Goal: Information Seeking & Learning: Learn about a topic

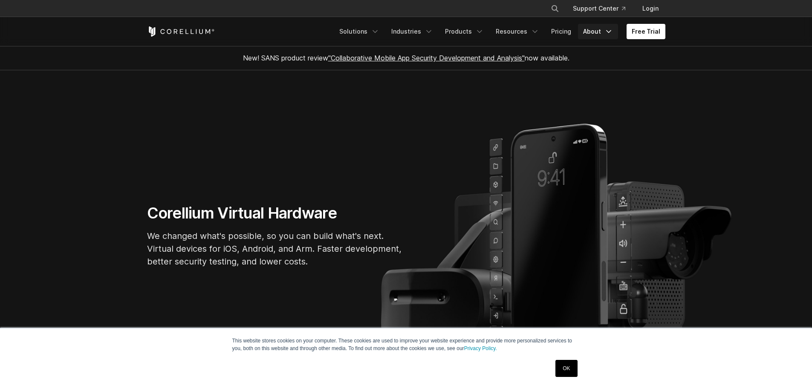
click at [593, 31] on link "About" at bounding box center [598, 31] width 40 height 15
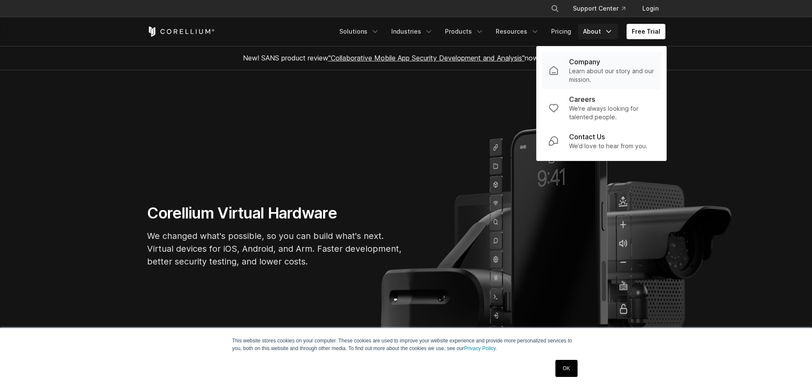
click at [593, 60] on p "Company" at bounding box center [584, 62] width 31 height 10
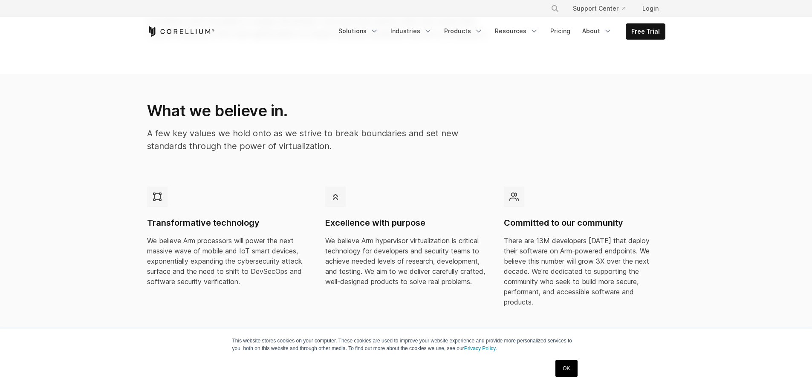
scroll to position [128, 0]
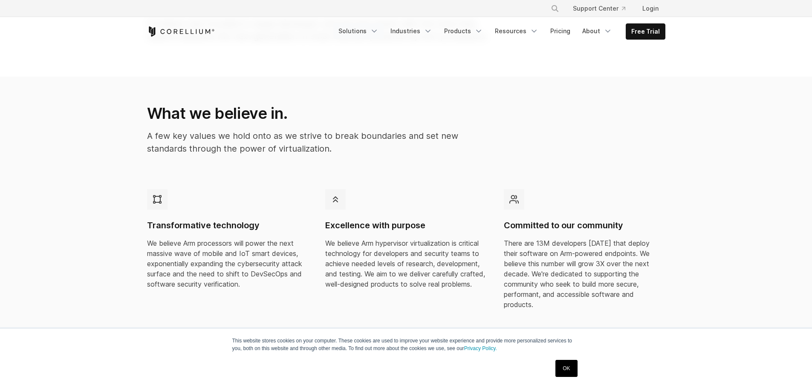
click at [364, 32] on link "Solutions" at bounding box center [358, 30] width 50 height 15
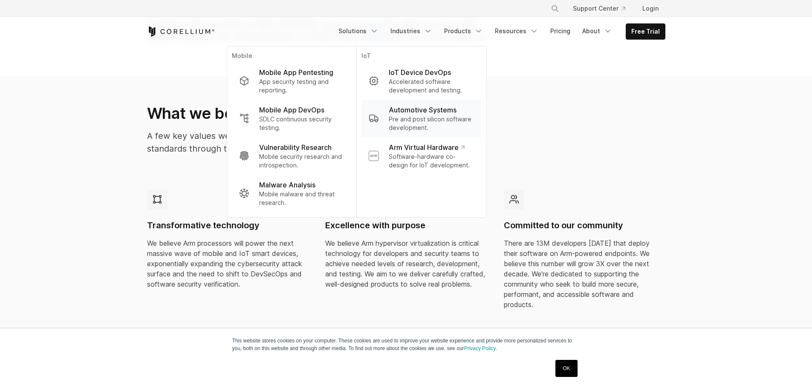
click at [447, 113] on p "Automotive Systems" at bounding box center [423, 110] width 68 height 10
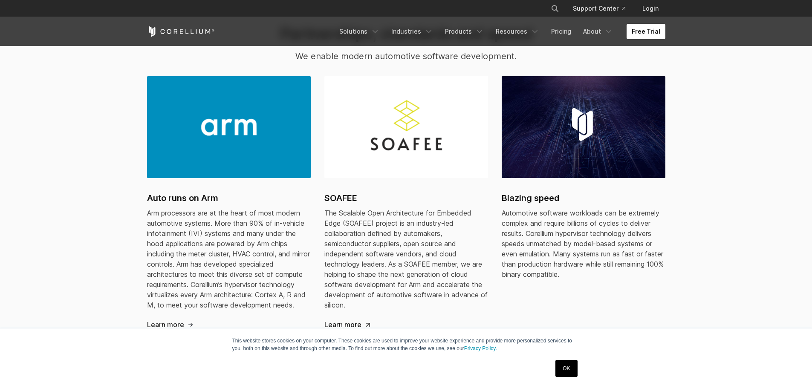
scroll to position [512, 0]
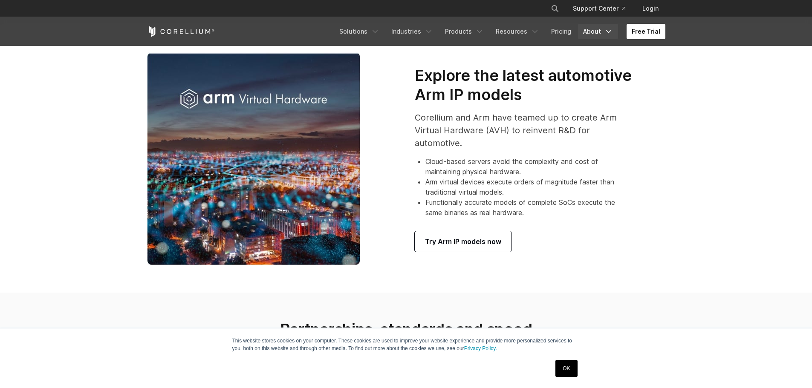
click at [589, 29] on link "About" at bounding box center [598, 31] width 40 height 15
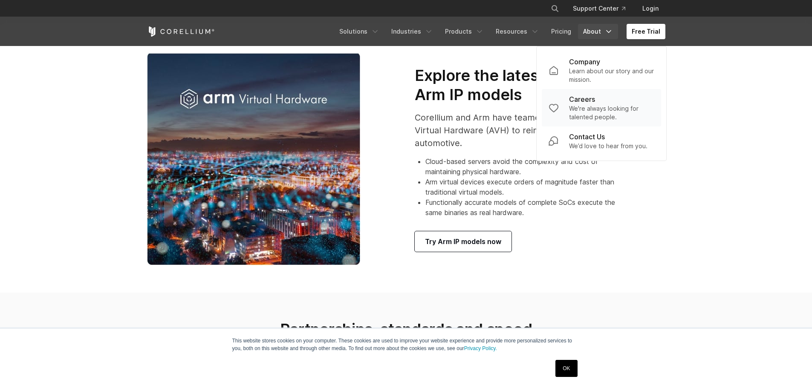
click at [585, 103] on p "Careers" at bounding box center [582, 99] width 26 height 10
